Goal: Information Seeking & Learning: Learn about a topic

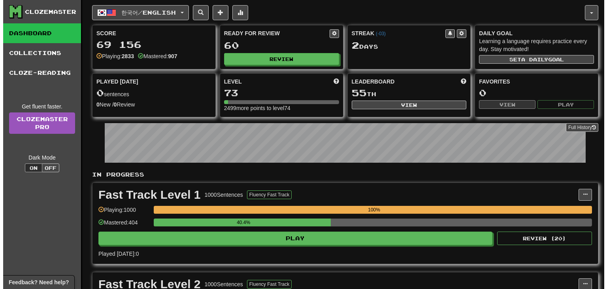
scroll to position [237, 0]
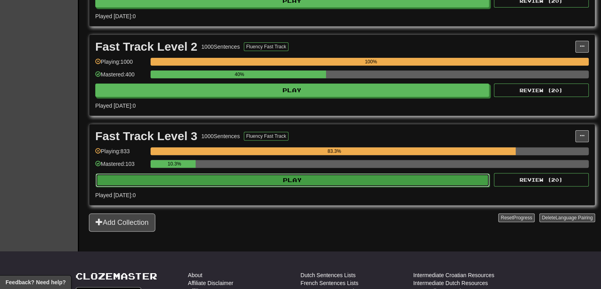
click at [255, 182] on button "Play" at bounding box center [293, 179] width 394 height 13
select select "**"
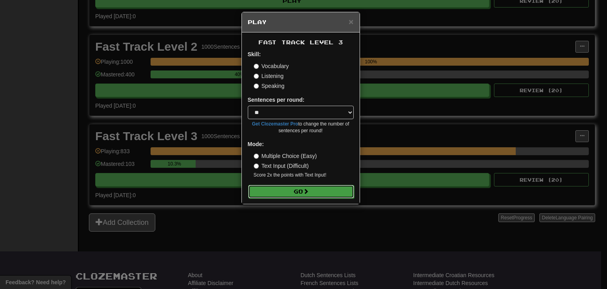
click at [291, 190] on button "Go" at bounding box center [301, 191] width 106 height 13
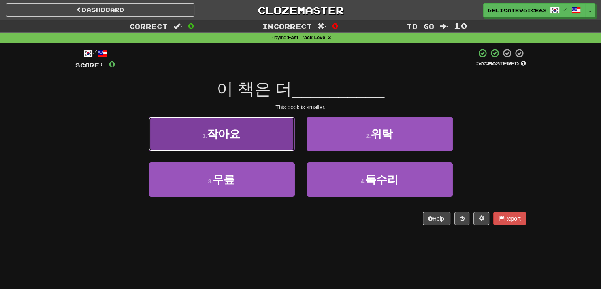
click at [193, 135] on button "1 . 작아요" at bounding box center [222, 134] width 146 height 34
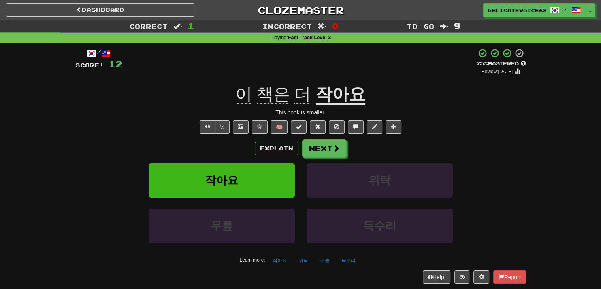
click at [344, 157] on div "Explain Next 작아요 위탁 무릎 독수리 Learn more: 작아요 위탁 무릎 독수리" at bounding box center [301, 202] width 451 height 127
click at [338, 153] on button "Next" at bounding box center [325, 149] width 44 height 18
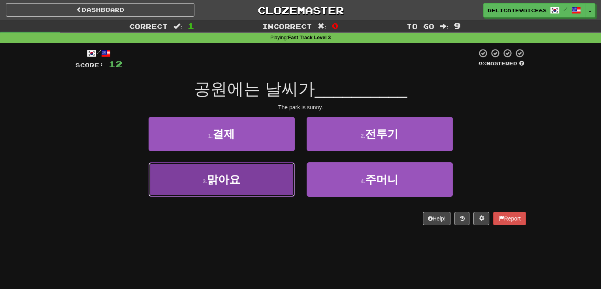
click at [201, 186] on button "3 . 맑아요" at bounding box center [222, 179] width 146 height 34
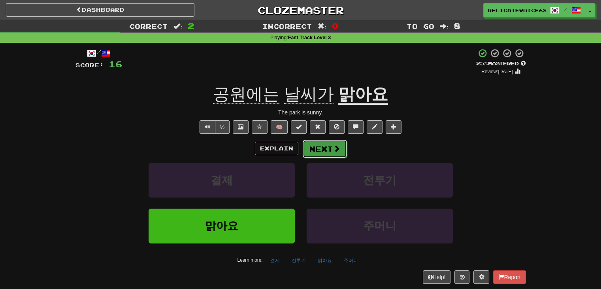
click at [316, 151] on button "Next" at bounding box center [325, 149] width 44 height 18
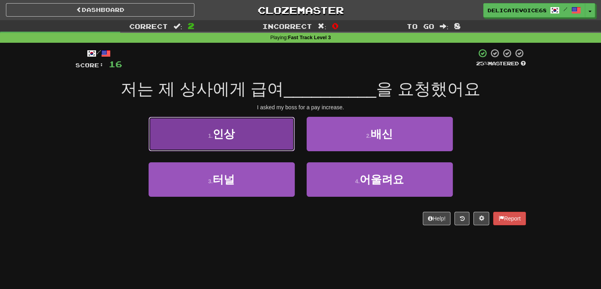
click at [254, 130] on button "1 . 인상" at bounding box center [222, 134] width 146 height 34
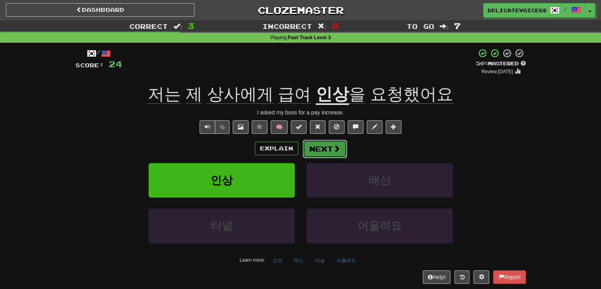
click at [331, 149] on button "Next" at bounding box center [325, 149] width 44 height 18
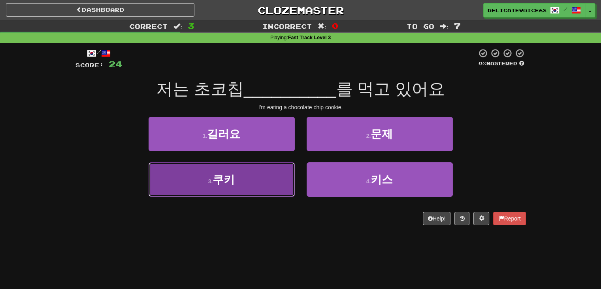
click at [264, 177] on button "3 . 쿠키" at bounding box center [222, 179] width 146 height 34
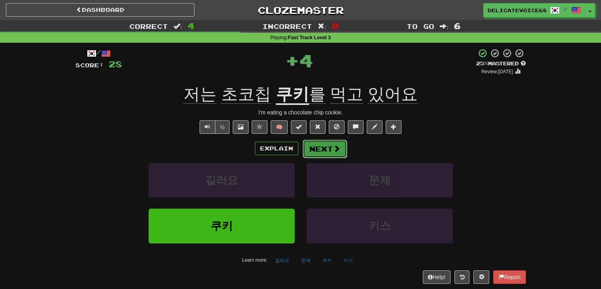
click at [322, 152] on button "Next" at bounding box center [325, 149] width 44 height 18
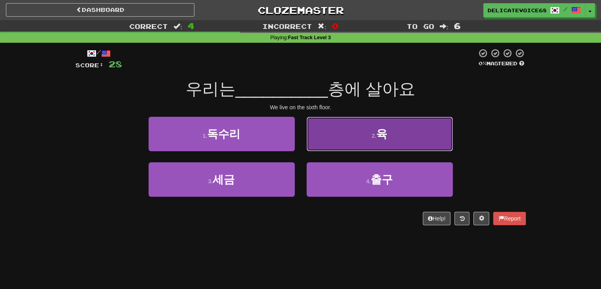
click at [419, 140] on button "2 . 육" at bounding box center [380, 134] width 146 height 34
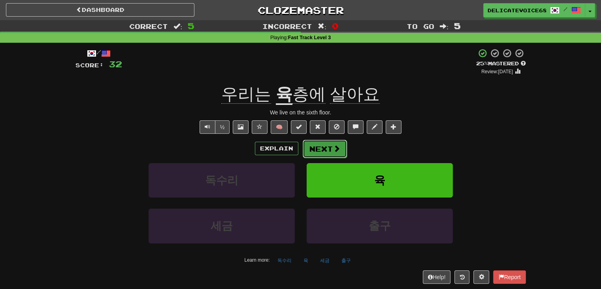
click at [314, 154] on button "Next" at bounding box center [325, 149] width 44 height 18
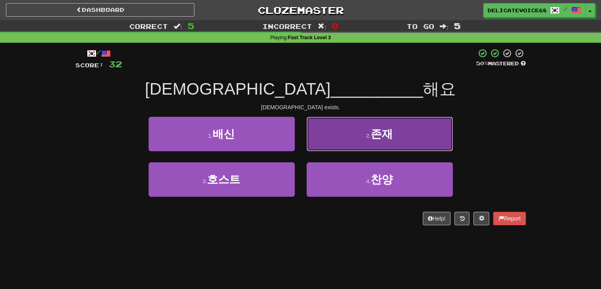
click at [358, 134] on button "2 . 존재" at bounding box center [380, 134] width 146 height 34
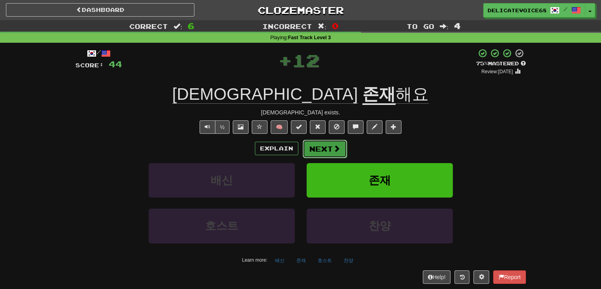
click at [335, 149] on span at bounding box center [336, 148] width 7 height 7
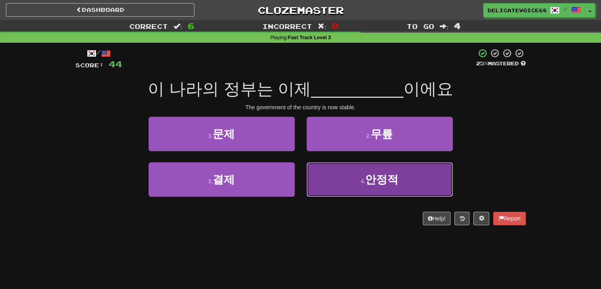
click at [427, 185] on button "4 . 안정적" at bounding box center [380, 179] width 146 height 34
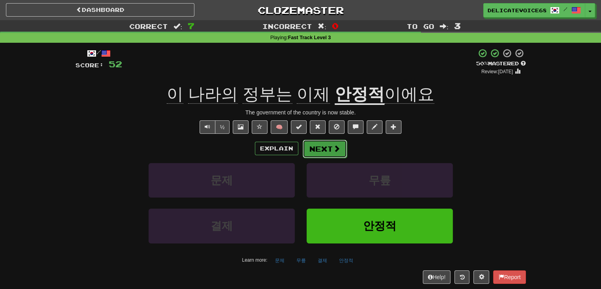
click at [323, 146] on button "Next" at bounding box center [325, 149] width 44 height 18
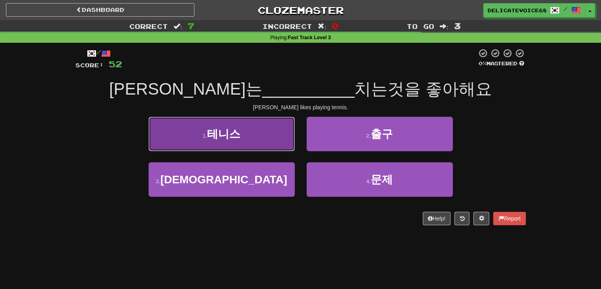
click at [230, 125] on button "1 . 테니스" at bounding box center [222, 134] width 146 height 34
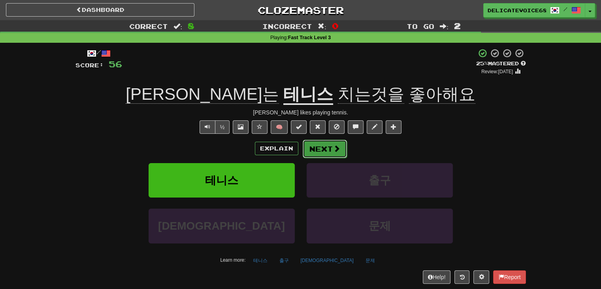
click at [340, 150] on button "Next" at bounding box center [325, 149] width 44 height 18
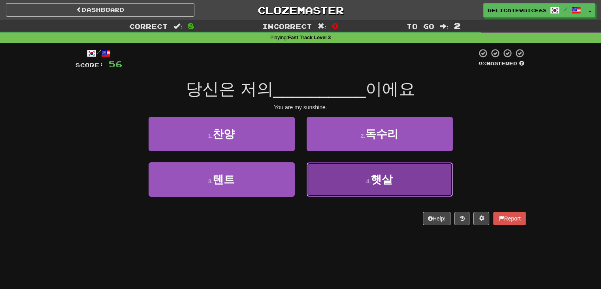
click at [345, 175] on button "4 . 햇살" at bounding box center [380, 179] width 146 height 34
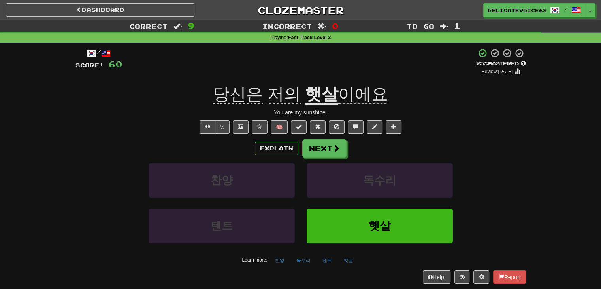
click at [335, 157] on div "Explain Next 찬양 독수리 텐트 햇살 Learn more: 찬양 독수리 텐트 햇살" at bounding box center [301, 202] width 451 height 127
click at [335, 151] on span at bounding box center [336, 148] width 7 height 7
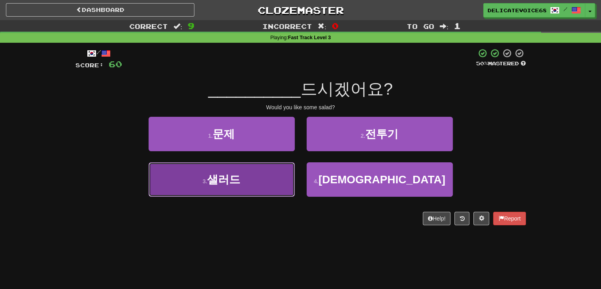
click at [265, 189] on button "3 . 샐러드" at bounding box center [222, 179] width 146 height 34
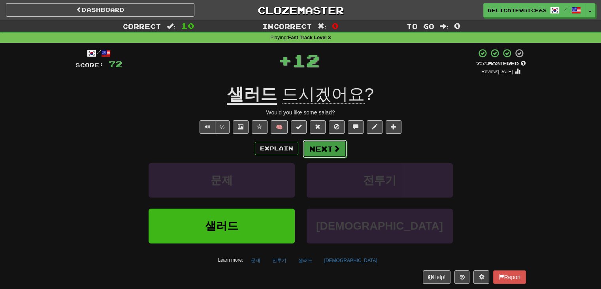
click at [338, 147] on span at bounding box center [336, 148] width 7 height 7
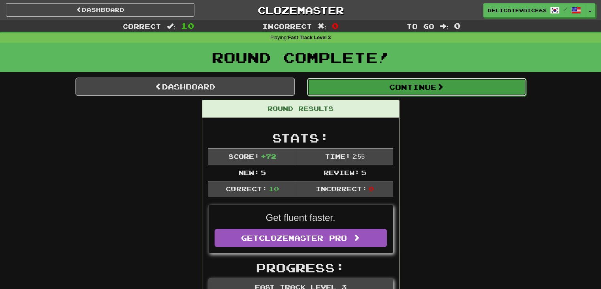
click at [467, 87] on button "Continue" at bounding box center [416, 87] width 219 height 18
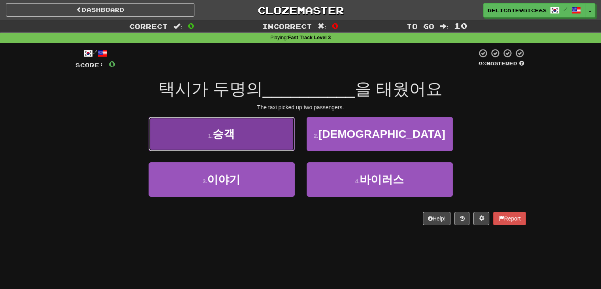
click at [225, 135] on span "승객" at bounding box center [224, 134] width 22 height 12
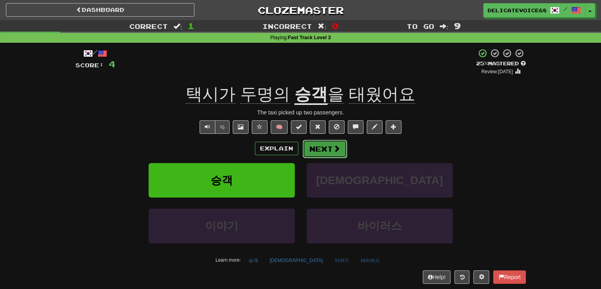
click at [312, 156] on button "Next" at bounding box center [325, 149] width 44 height 18
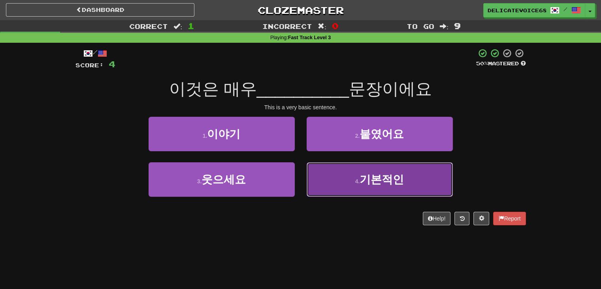
click at [399, 187] on button "4 . 기본적인" at bounding box center [380, 179] width 146 height 34
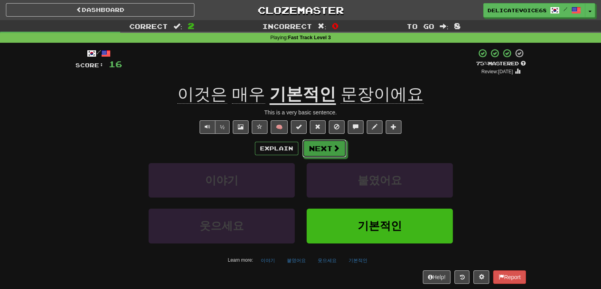
drag, startPoint x: 331, startPoint y: 153, endPoint x: 331, endPoint y: 158, distance: 4.7
click at [331, 158] on div "Explain Next 이야기 붙였어요 웃으세요 기본적인 Learn more: 이야기 붙였어요 웃으세요 기본적인" at bounding box center [301, 202] width 451 height 127
click at [323, 147] on button "Next" at bounding box center [325, 149] width 44 height 18
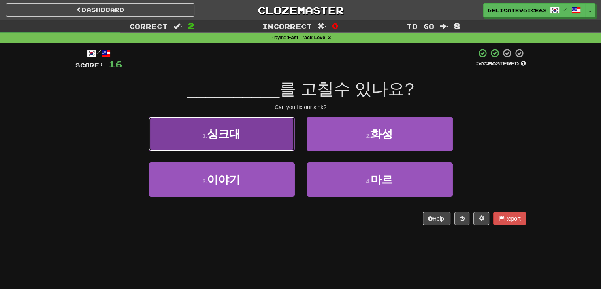
click at [249, 141] on button "1 . 싱크대" at bounding box center [222, 134] width 146 height 34
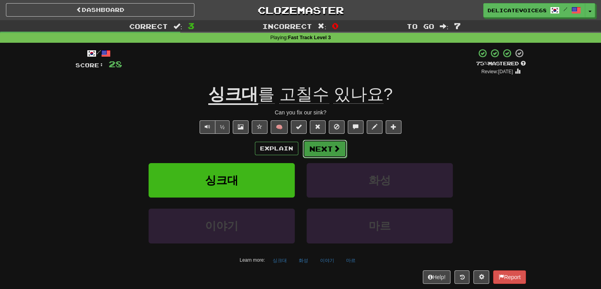
click at [309, 149] on button "Next" at bounding box center [325, 149] width 44 height 18
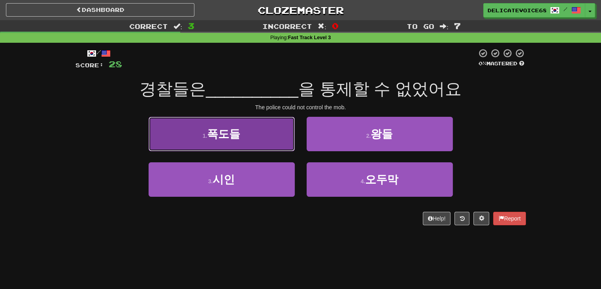
click at [191, 142] on button "1 . 폭도들" at bounding box center [222, 134] width 146 height 34
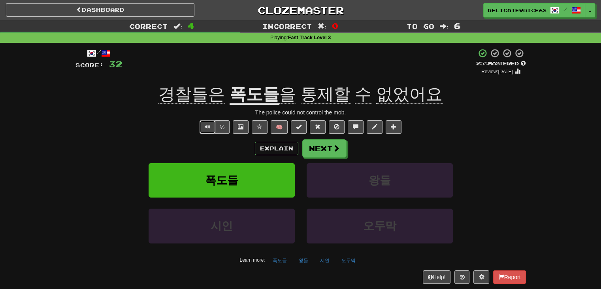
click at [204, 122] on button "Text-to-speech controls" at bounding box center [208, 126] width 16 height 13
click at [310, 153] on button "Next" at bounding box center [325, 149] width 44 height 18
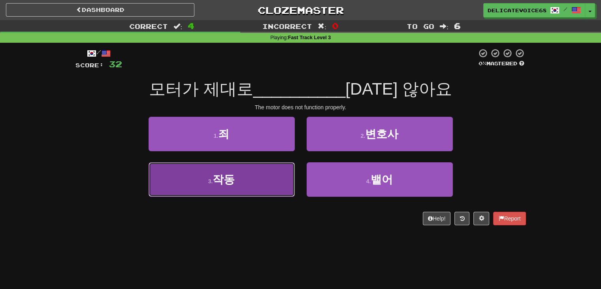
click at [206, 184] on button "3 . 작동" at bounding box center [222, 179] width 146 height 34
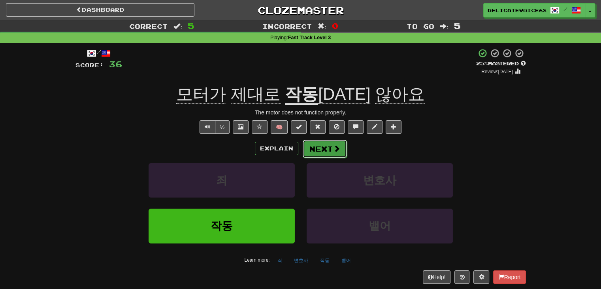
click at [333, 149] on span at bounding box center [336, 148] width 7 height 7
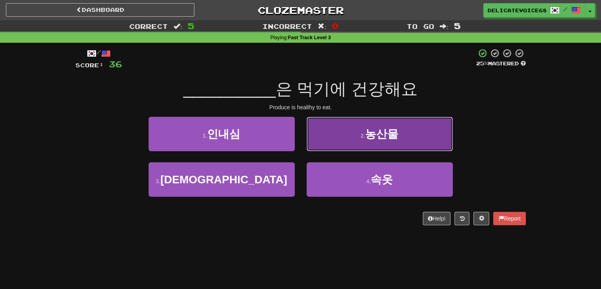
click at [422, 147] on button "2 . 농산물" at bounding box center [380, 134] width 146 height 34
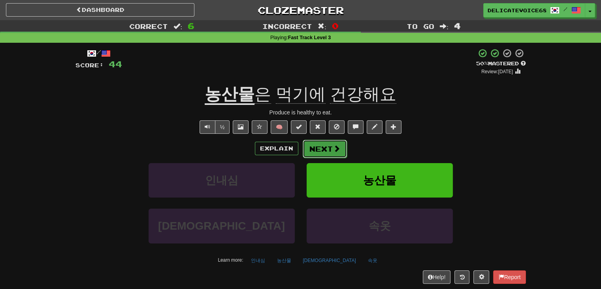
click at [334, 147] on span at bounding box center [336, 148] width 7 height 7
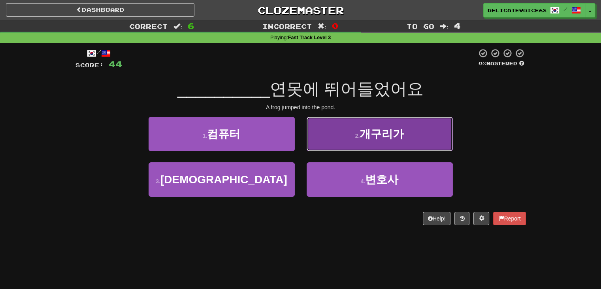
click at [358, 132] on small "2 ." at bounding box center [357, 135] width 5 height 6
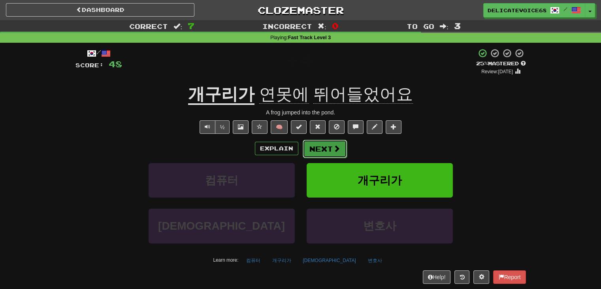
click at [321, 154] on button "Next" at bounding box center [325, 149] width 44 height 18
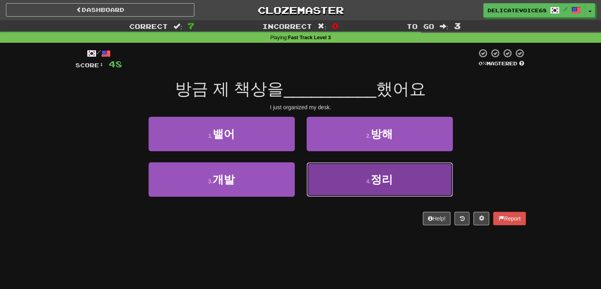
click at [403, 184] on button "4 . 정리" at bounding box center [380, 179] width 146 height 34
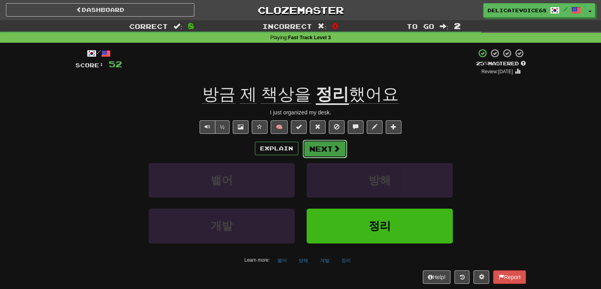
click at [332, 144] on button "Next" at bounding box center [325, 149] width 44 height 18
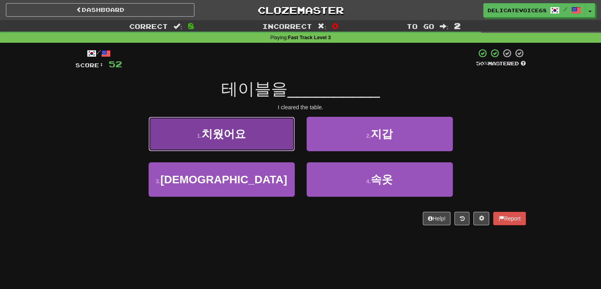
click at [240, 131] on span "치웠어요" at bounding box center [224, 134] width 44 height 12
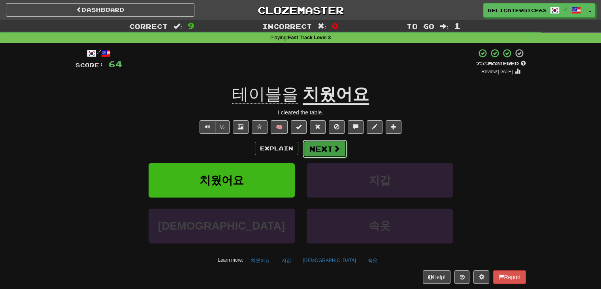
click at [328, 150] on button "Next" at bounding box center [325, 149] width 44 height 18
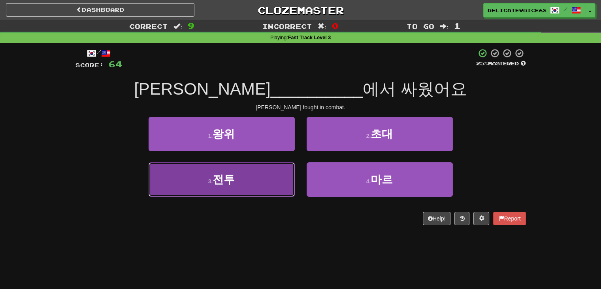
click at [239, 185] on button "3 . 전투" at bounding box center [222, 179] width 146 height 34
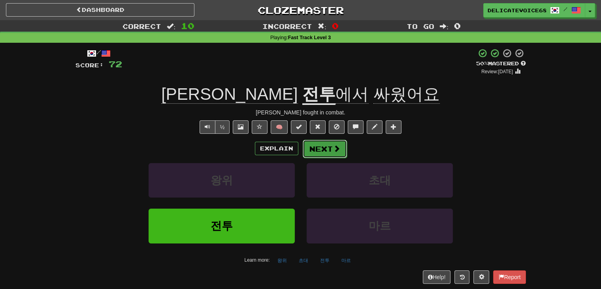
click at [330, 149] on button "Next" at bounding box center [325, 149] width 44 height 18
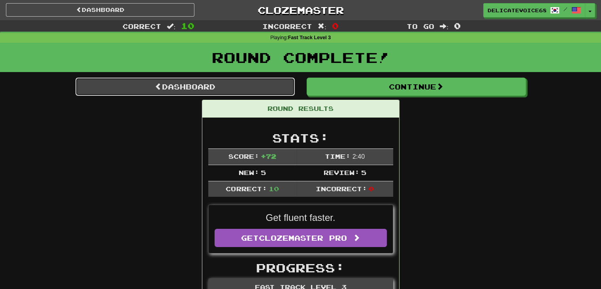
click at [206, 92] on link "Dashboard" at bounding box center [185, 86] width 219 height 18
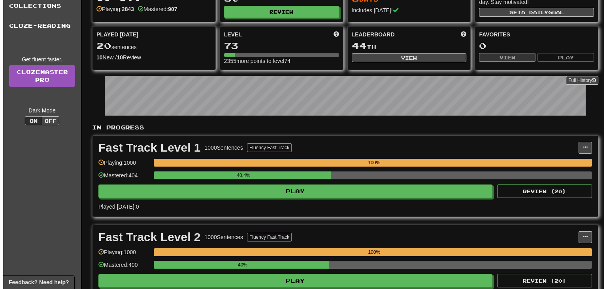
scroll to position [237, 0]
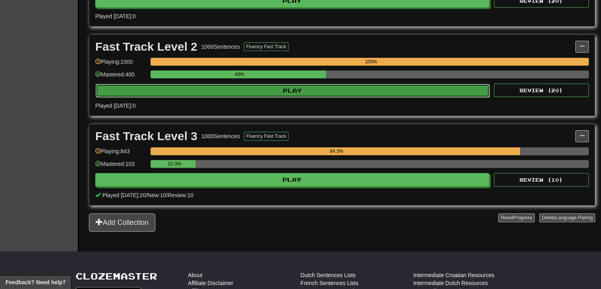
click at [264, 90] on button "Play" at bounding box center [293, 90] width 394 height 13
select select "**"
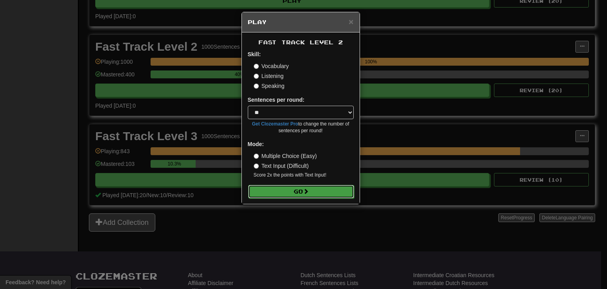
click at [279, 195] on button "Go" at bounding box center [301, 191] width 106 height 13
click at [271, 76] on label "Listening" at bounding box center [269, 76] width 30 height 8
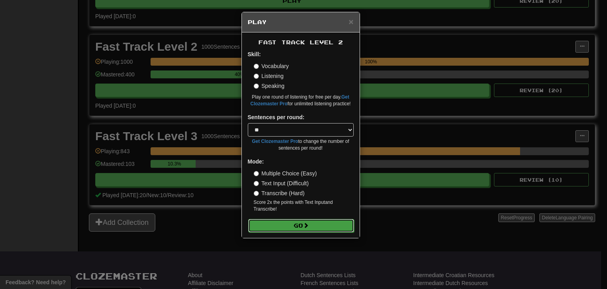
click at [293, 227] on button "Go" at bounding box center [301, 225] width 106 height 13
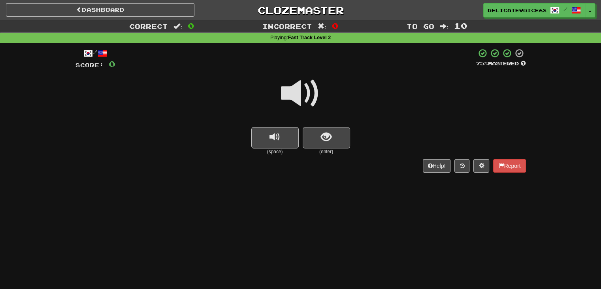
drag, startPoint x: 305, startPoint y: 94, endPoint x: 343, endPoint y: 146, distance: 65.1
click at [305, 94] on span at bounding box center [301, 94] width 40 height 40
click at [341, 144] on button "show sentence" at bounding box center [326, 137] width 47 height 21
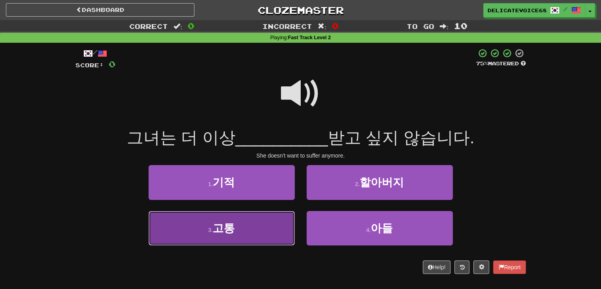
drag, startPoint x: 275, startPoint y: 213, endPoint x: 276, endPoint y: 220, distance: 7.2
click at [276, 220] on button "3 . 고통" at bounding box center [222, 228] width 146 height 34
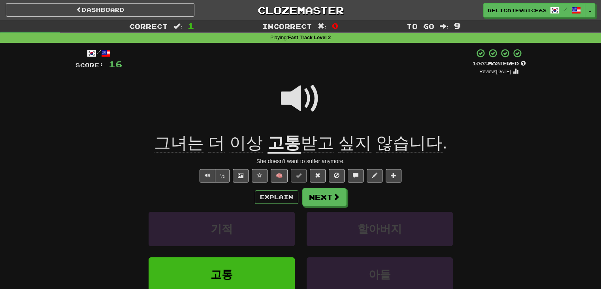
click at [295, 102] on span at bounding box center [301, 99] width 40 height 40
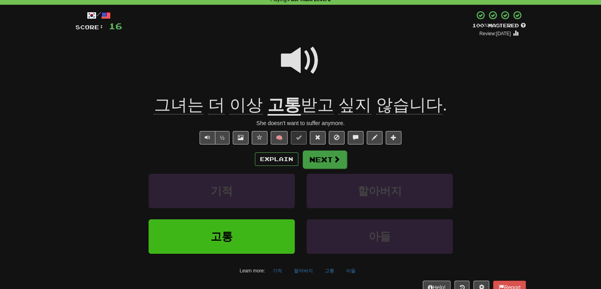
scroll to position [40, 0]
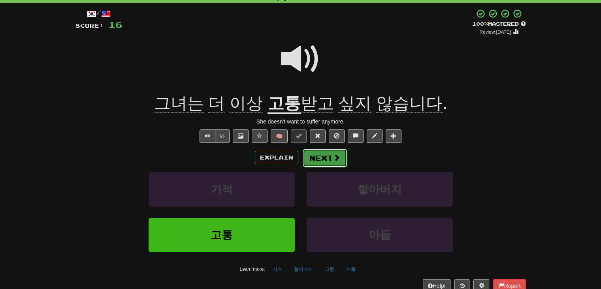
click at [325, 155] on button "Next" at bounding box center [325, 158] width 44 height 18
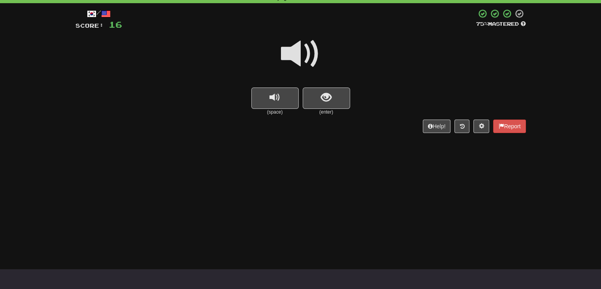
drag, startPoint x: 304, startPoint y: 51, endPoint x: 318, endPoint y: 81, distance: 33.6
click at [304, 52] on span at bounding box center [301, 54] width 40 height 40
click at [340, 102] on button "show sentence" at bounding box center [326, 97] width 47 height 21
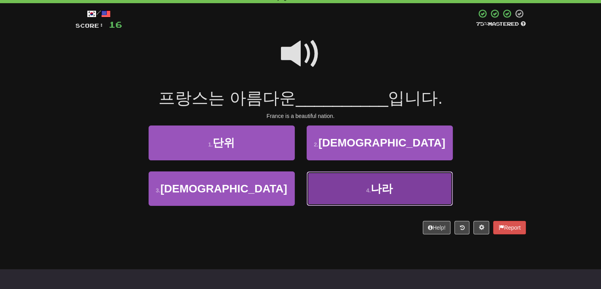
click at [381, 196] on button "4 . 나라" at bounding box center [380, 188] width 146 height 34
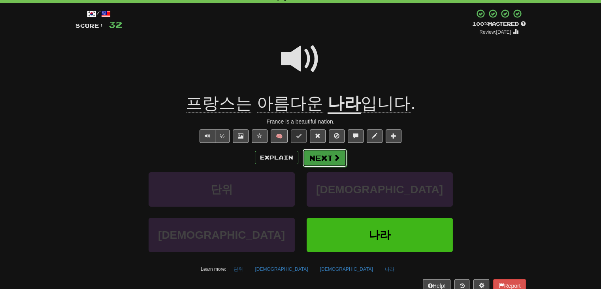
click at [328, 157] on button "Next" at bounding box center [325, 158] width 44 height 18
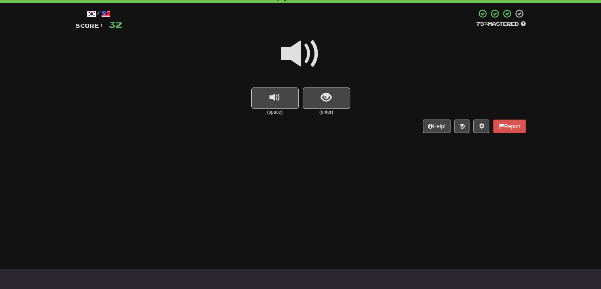
click at [302, 56] on span at bounding box center [301, 54] width 40 height 40
click at [347, 108] on button "show sentence" at bounding box center [326, 97] width 47 height 21
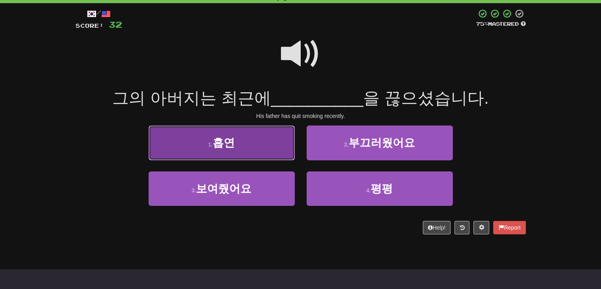
click at [221, 146] on span "흡연" at bounding box center [224, 142] width 22 height 12
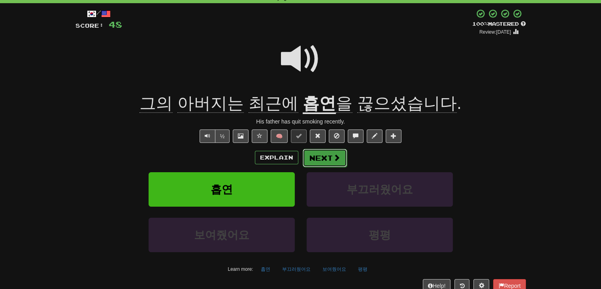
click at [341, 156] on button "Next" at bounding box center [325, 158] width 44 height 18
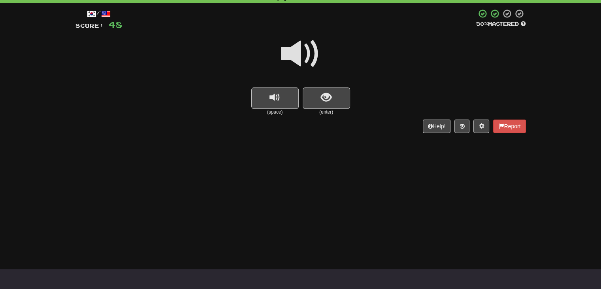
click at [291, 64] on span at bounding box center [301, 54] width 40 height 40
click at [321, 105] on button "show sentence" at bounding box center [326, 97] width 47 height 21
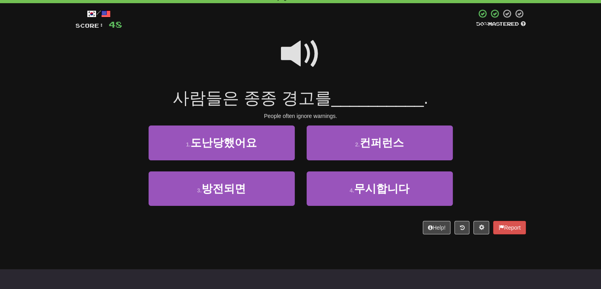
click at [308, 56] on span at bounding box center [301, 54] width 40 height 40
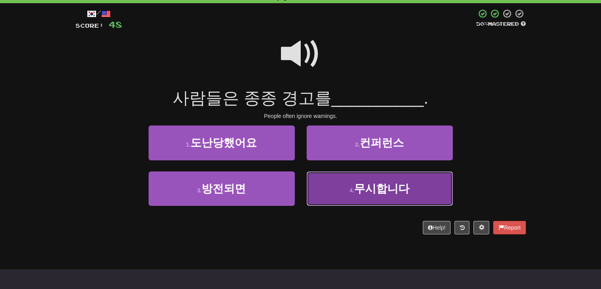
click at [361, 193] on span "무시합니다" at bounding box center [381, 188] width 55 height 12
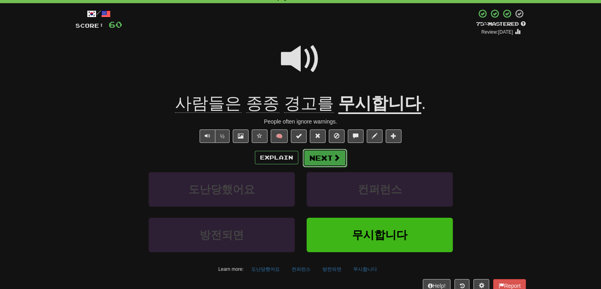
click at [321, 164] on button "Next" at bounding box center [325, 158] width 44 height 18
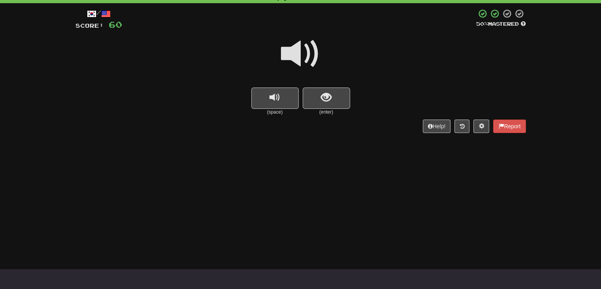
click at [302, 62] on span at bounding box center [301, 54] width 40 height 40
click at [329, 104] on button "show sentence" at bounding box center [326, 97] width 47 height 21
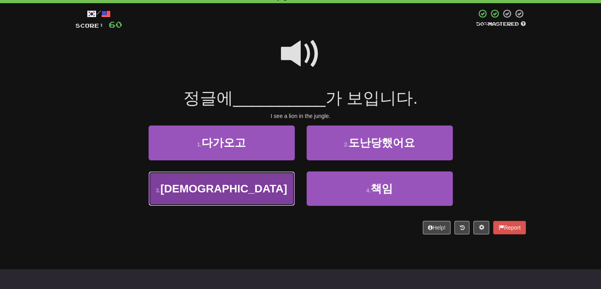
click at [257, 183] on button "3 . [DEMOGRAPHIC_DATA]" at bounding box center [222, 188] width 146 height 34
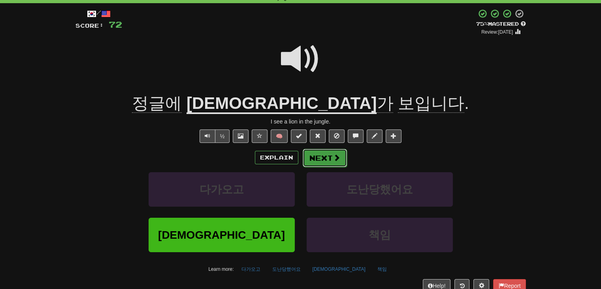
click at [326, 158] on button "Next" at bounding box center [325, 158] width 44 height 18
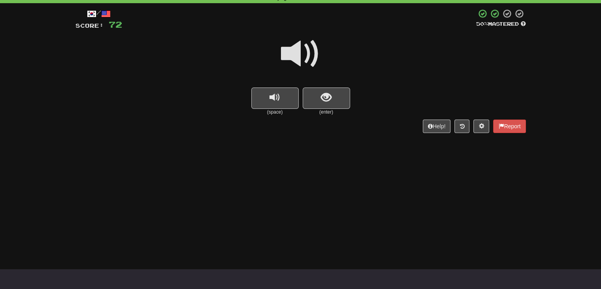
click at [299, 49] on span at bounding box center [301, 54] width 40 height 40
click at [288, 102] on button "replay audio" at bounding box center [274, 97] width 47 height 21
click at [335, 102] on button "show sentence" at bounding box center [326, 97] width 47 height 21
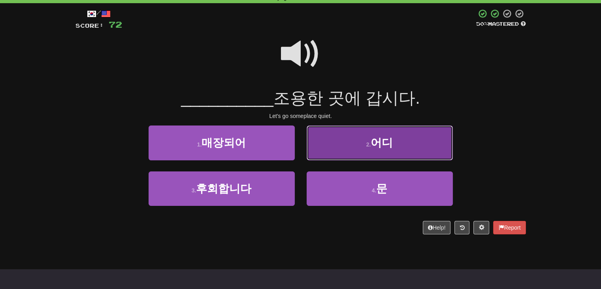
click at [374, 136] on span "어디" at bounding box center [382, 142] width 22 height 12
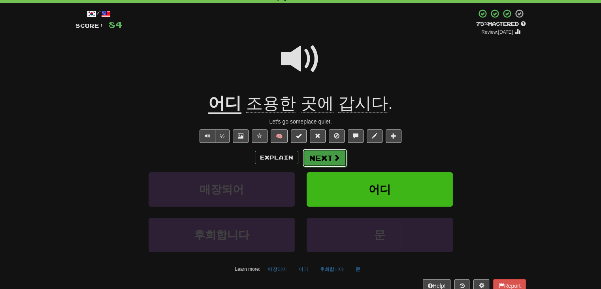
click at [334, 154] on span at bounding box center [336, 157] width 7 height 7
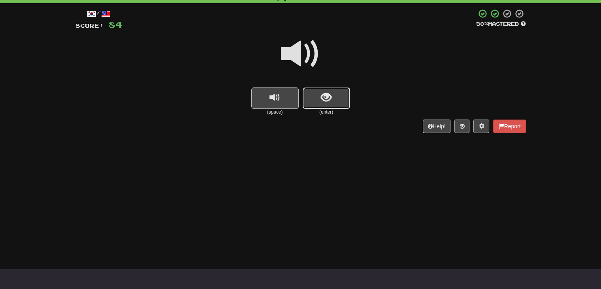
click at [324, 94] on span "show sentence" at bounding box center [326, 97] width 11 height 11
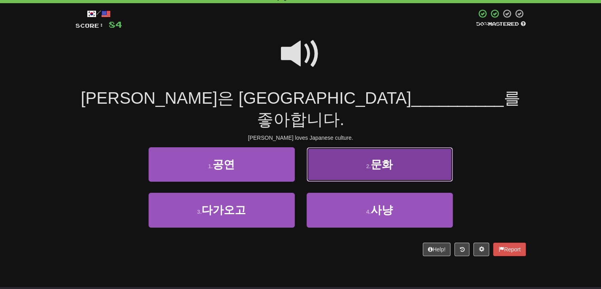
click at [354, 147] on button "2 . 문화" at bounding box center [380, 164] width 146 height 34
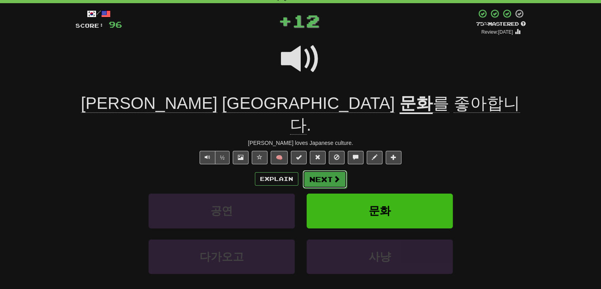
click at [319, 170] on button "Next" at bounding box center [325, 179] width 44 height 18
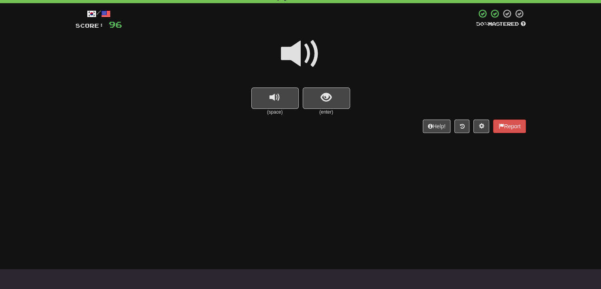
click at [306, 54] on span at bounding box center [301, 54] width 40 height 40
click at [340, 103] on button "show sentence" at bounding box center [326, 97] width 47 height 21
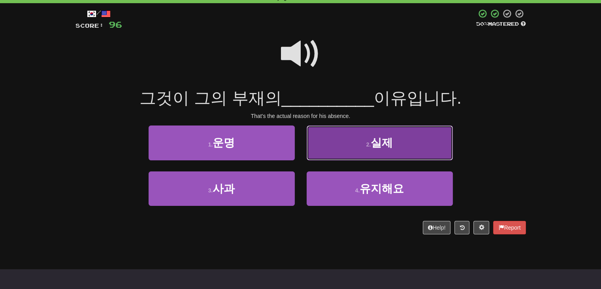
click at [351, 144] on button "2 . 실제" at bounding box center [380, 142] width 146 height 34
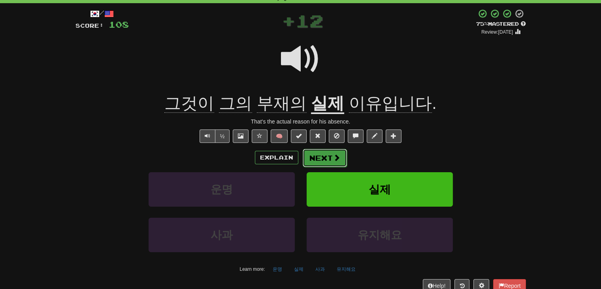
click at [327, 157] on button "Next" at bounding box center [325, 158] width 44 height 18
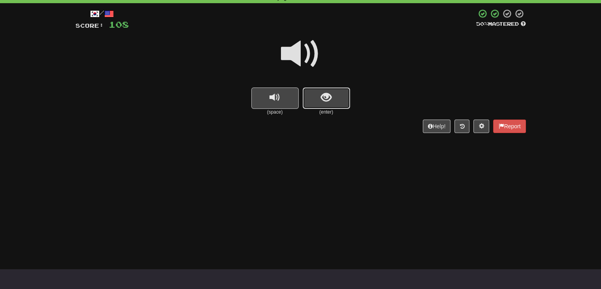
click at [331, 94] on span "show sentence" at bounding box center [326, 97] width 11 height 11
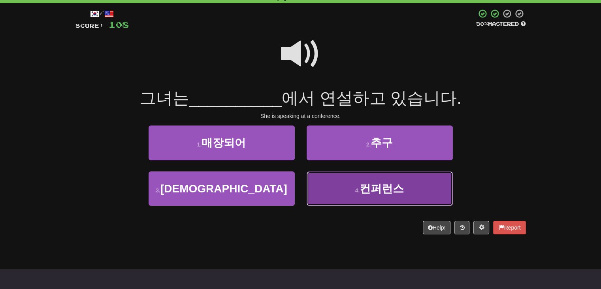
click at [347, 190] on button "4 . 컨퍼런스" at bounding box center [380, 188] width 146 height 34
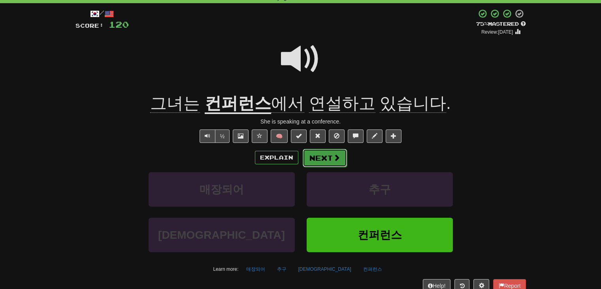
click at [325, 161] on button "Next" at bounding box center [325, 158] width 44 height 18
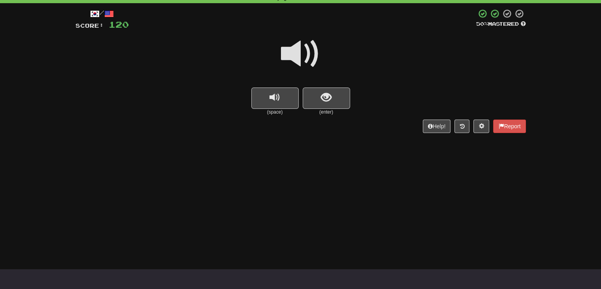
click at [303, 56] on span at bounding box center [301, 54] width 40 height 40
click at [339, 102] on button "show sentence" at bounding box center [326, 97] width 47 height 21
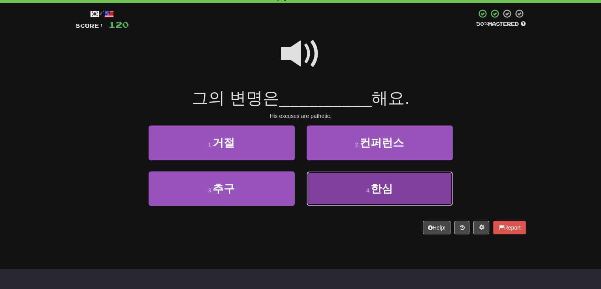
click at [319, 189] on button "4 . 한심" at bounding box center [380, 188] width 146 height 34
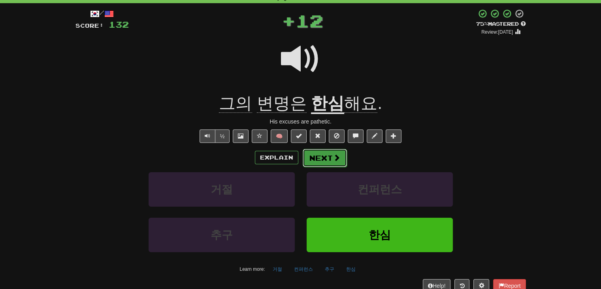
click at [325, 162] on button "Next" at bounding box center [325, 158] width 44 height 18
